Goal: Learn about a topic

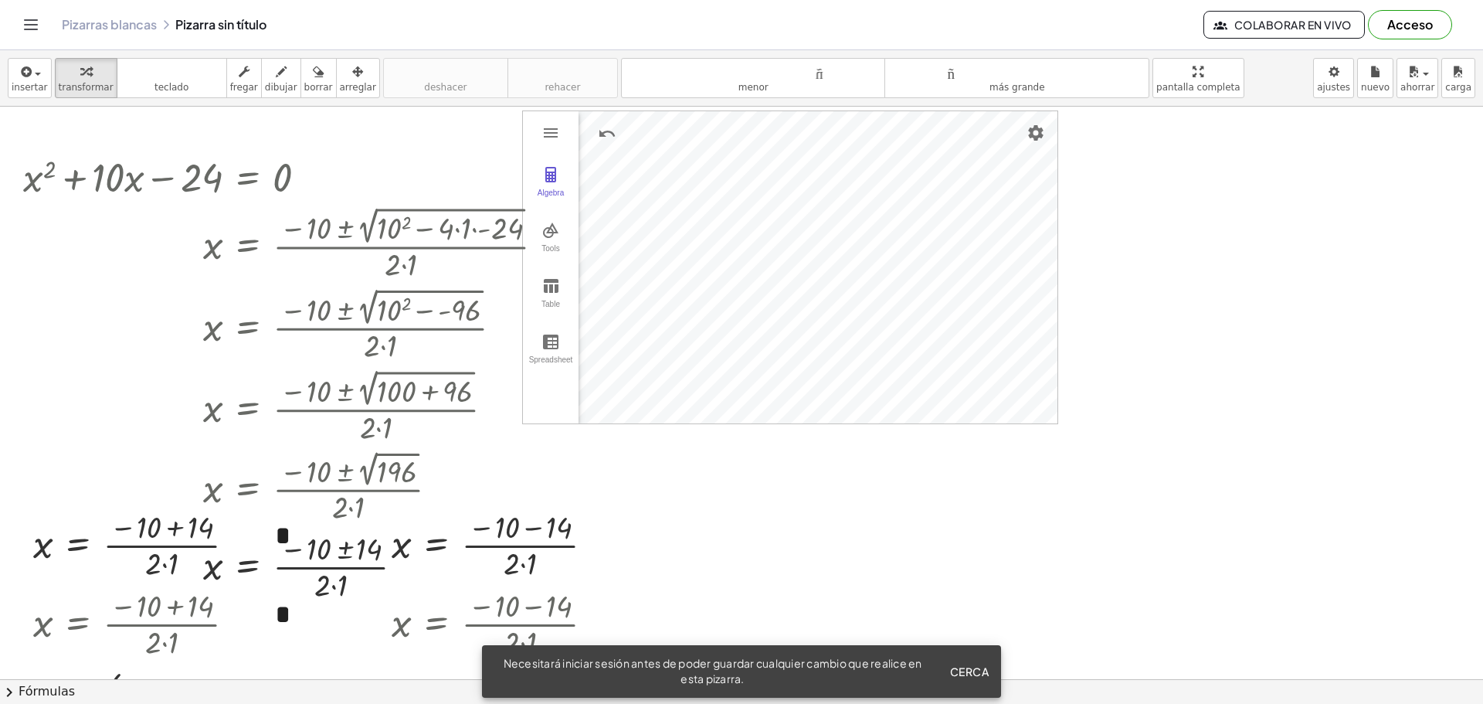
click at [698, 49] on div "Actividades matemáticas fáciles de comprender Empezar Banco de actividades Trab…" at bounding box center [741, 352] width 1483 height 704
click at [807, 0] on html "Actividades matemáticas fáciles de comprender Empezar Banco de actividades Trab…" at bounding box center [741, 352] width 1483 height 704
click at [839, 53] on div "insertar Seleccione uno: Expresión matemática Función Texto Vídeo de YouTube Gr…" at bounding box center [741, 377] width 1483 height 654
click at [887, 0] on html "Actividades matemáticas fáciles de comprender Empezar Banco de actividades Trab…" at bounding box center [741, 352] width 1483 height 704
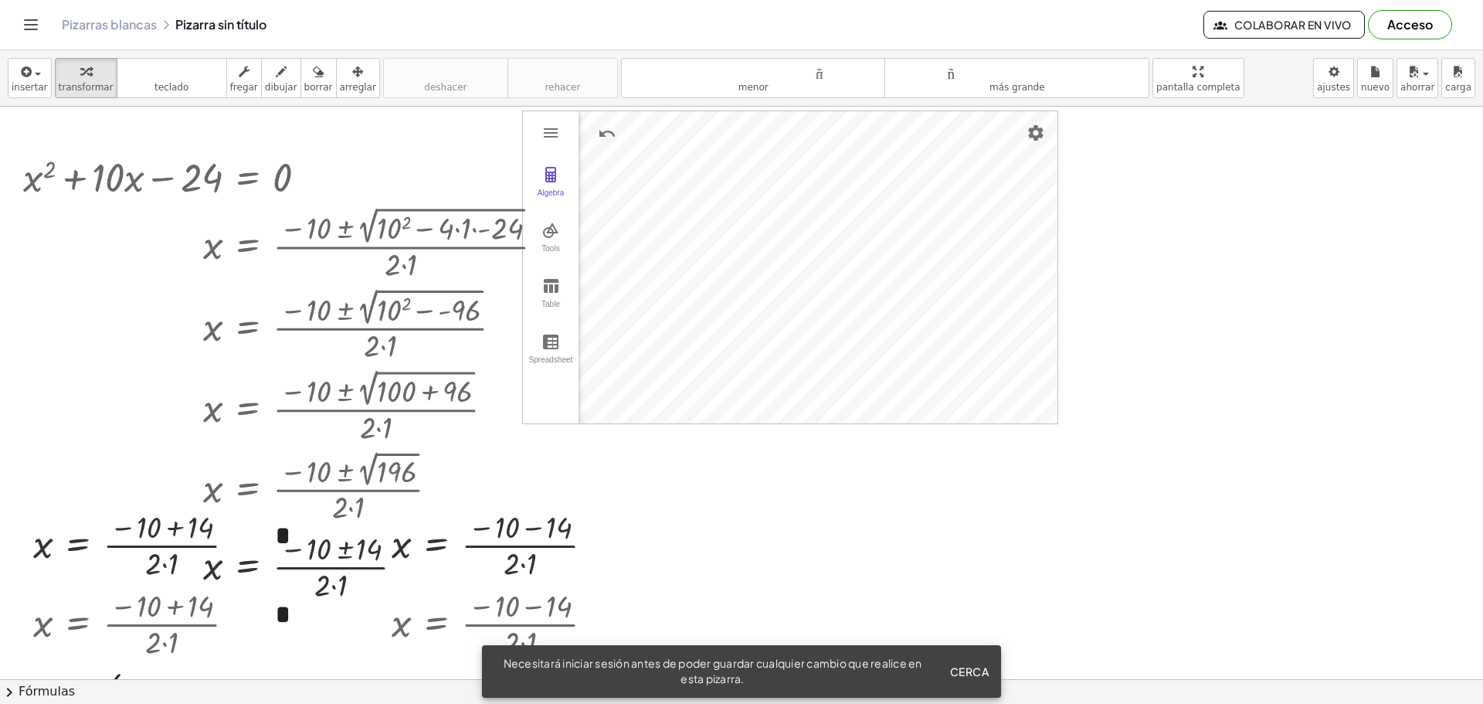
click at [723, 0] on html "Actividades matemáticas fáciles de comprender Empezar Banco de actividades Trab…" at bounding box center [741, 352] width 1483 height 704
click at [936, 703] on html "Actividades matemáticas fáciles de comprender Empezar Banco de actividades Trab…" at bounding box center [741, 352] width 1483 height 704
drag, startPoint x: 414, startPoint y: 613, endPoint x: 437, endPoint y: 445, distance: 170.0
